Goal: Task Accomplishment & Management: Use online tool/utility

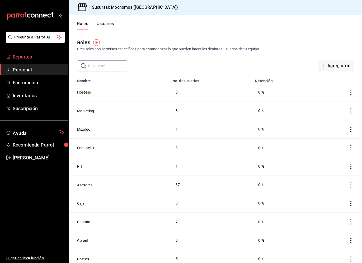
click at [38, 54] on span "Reportes" at bounding box center [38, 56] width 51 height 7
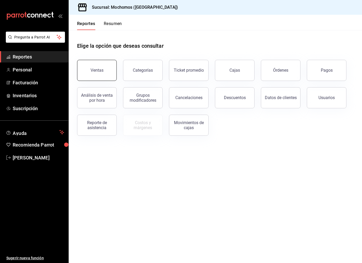
click at [92, 73] on button "Ventas" at bounding box center [97, 70] width 40 height 21
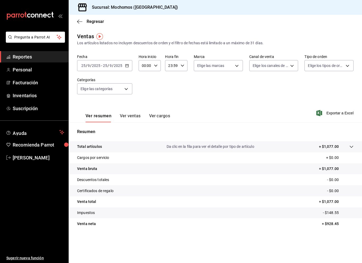
click at [129, 66] on div "[DATE] [DATE] - [DATE] [DATE]" at bounding box center [104, 65] width 55 height 11
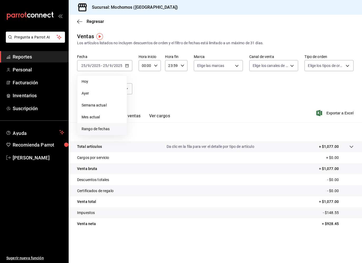
click at [104, 126] on li "Rango de fechas" at bounding box center [101, 129] width 49 height 12
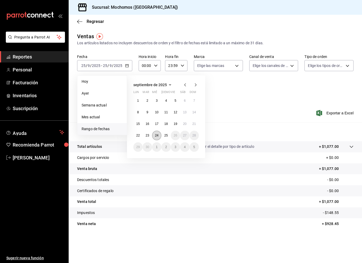
click at [158, 135] on button "24" at bounding box center [156, 135] width 9 height 9
click at [168, 135] on button "25" at bounding box center [165, 135] width 9 height 9
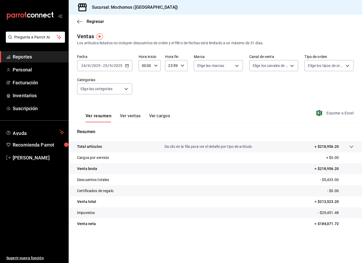
click at [337, 114] on span "Exportar a Excel" at bounding box center [335, 113] width 36 height 6
